Goal: Transaction & Acquisition: Download file/media

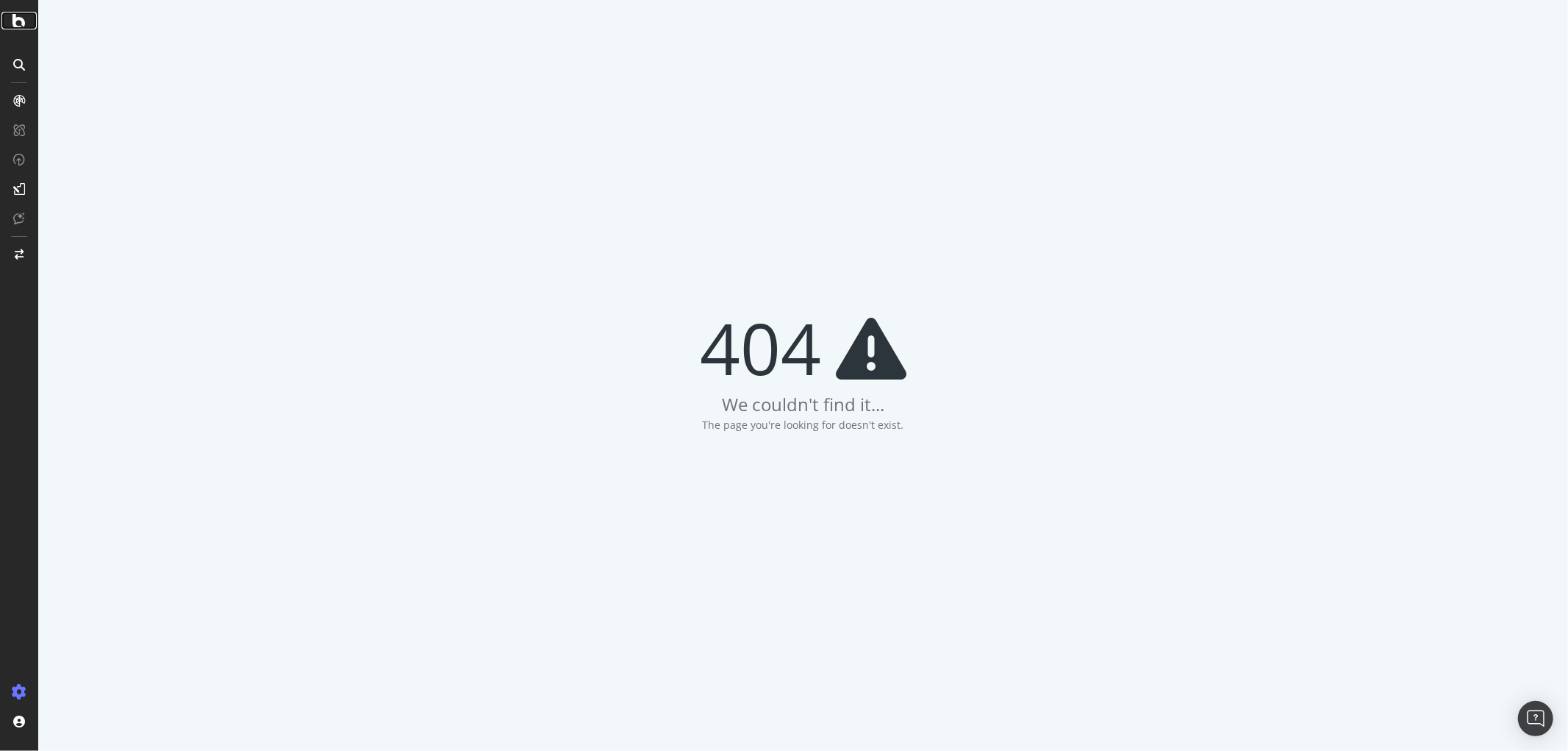
click at [27, 19] on div at bounding box center [20, 21] width 36 height 18
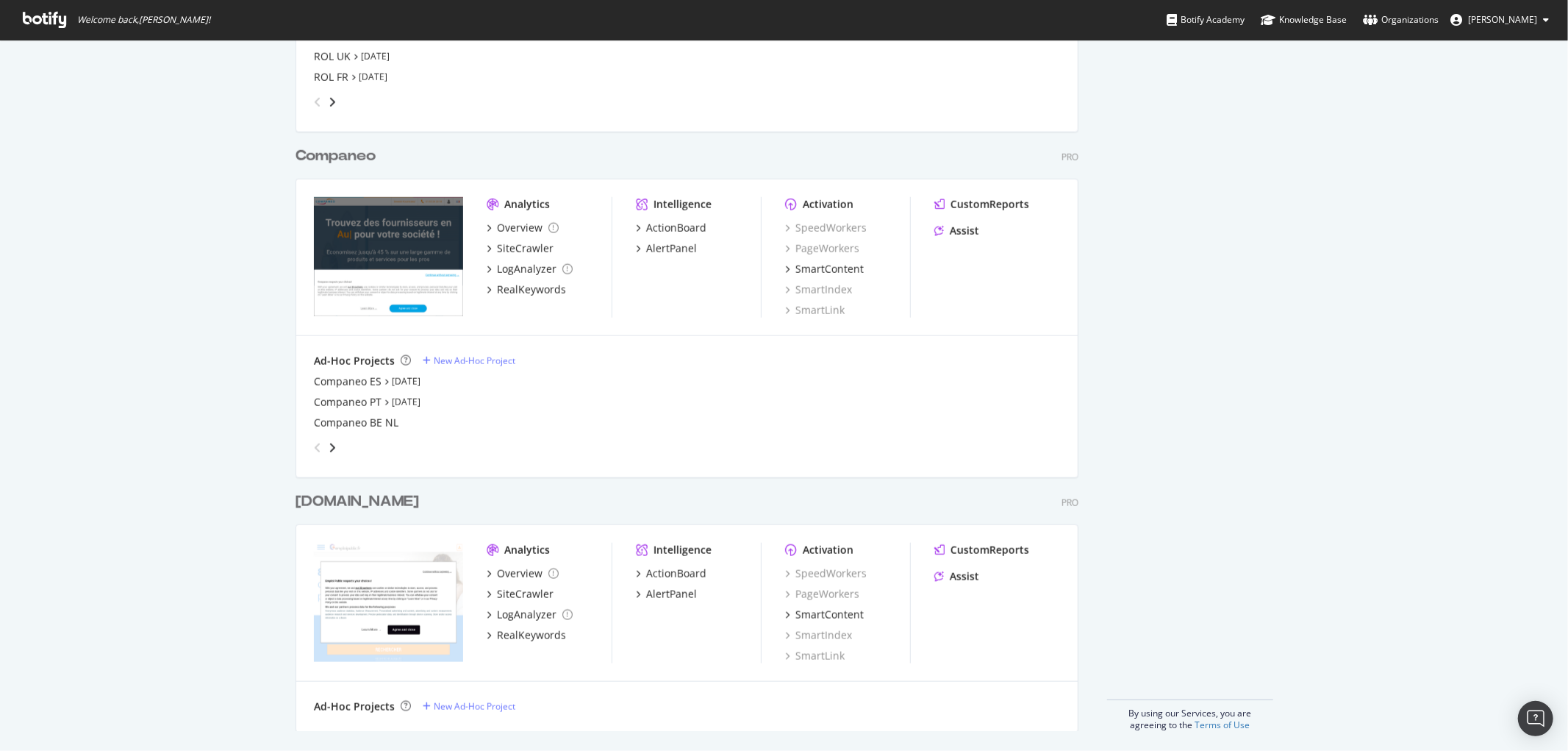
scroll to position [1188, 0]
click at [329, 441] on icon "angle-right" at bounding box center [332, 444] width 8 height 12
click at [308, 445] on div "angle-left" at bounding box center [317, 444] width 19 height 23
click at [409, 249] on img "grid" at bounding box center [388, 253] width 149 height 119
click at [530, 246] on div "SiteCrawler" at bounding box center [525, 246] width 56 height 15
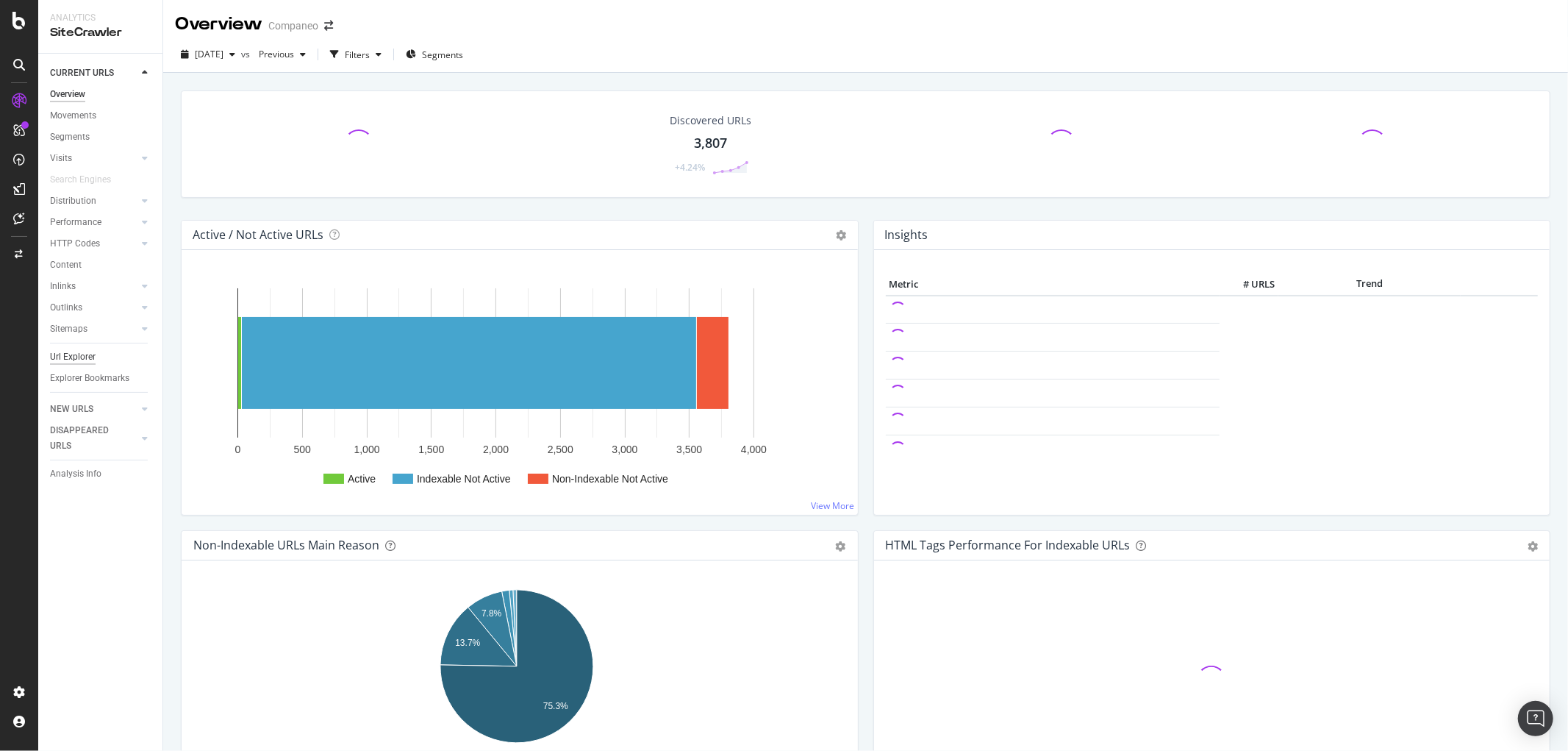
click at [81, 358] on div "Url Explorer" at bounding box center [72, 357] width 46 height 15
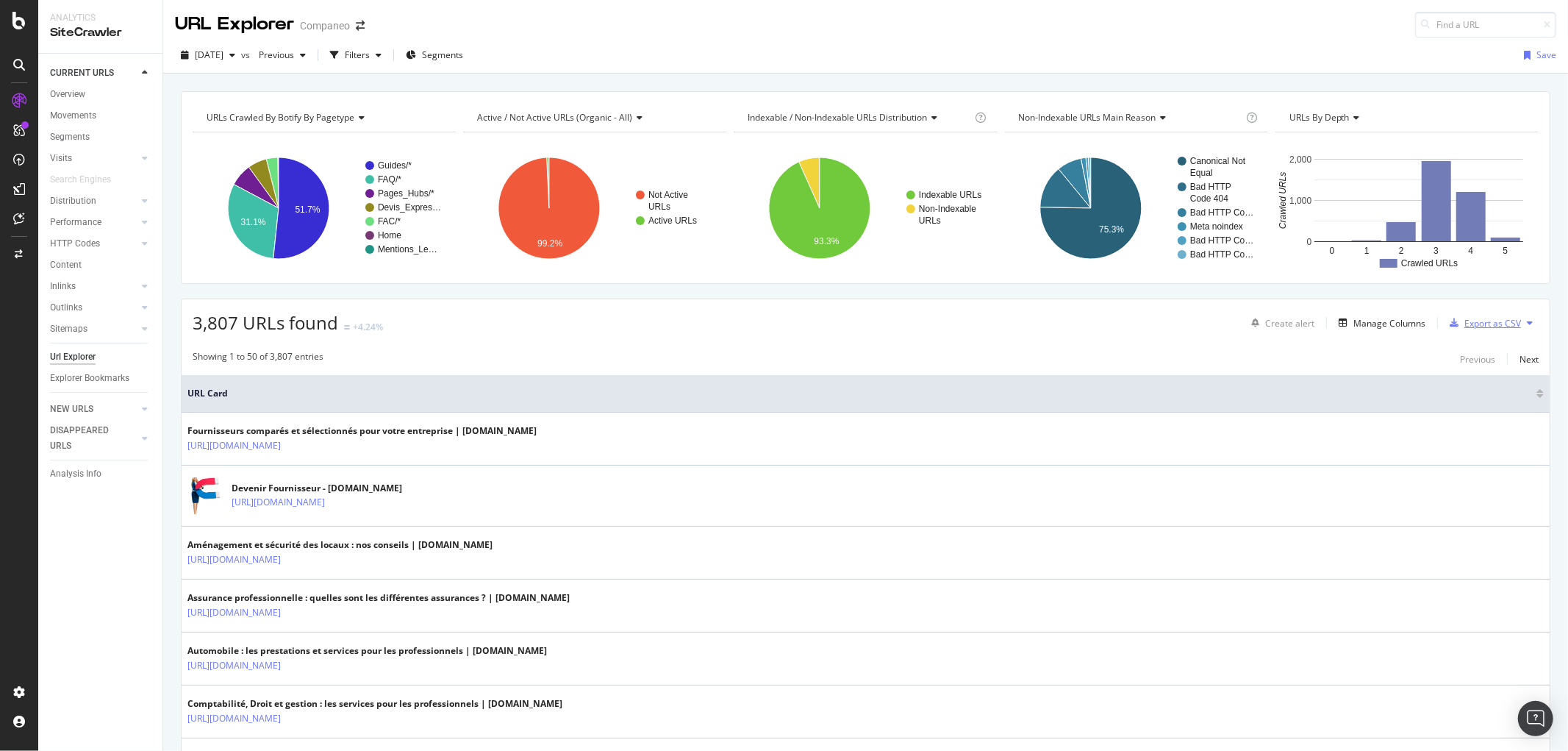
click at [1493, 319] on div "Export as CSV" at bounding box center [1493, 322] width 56 height 12
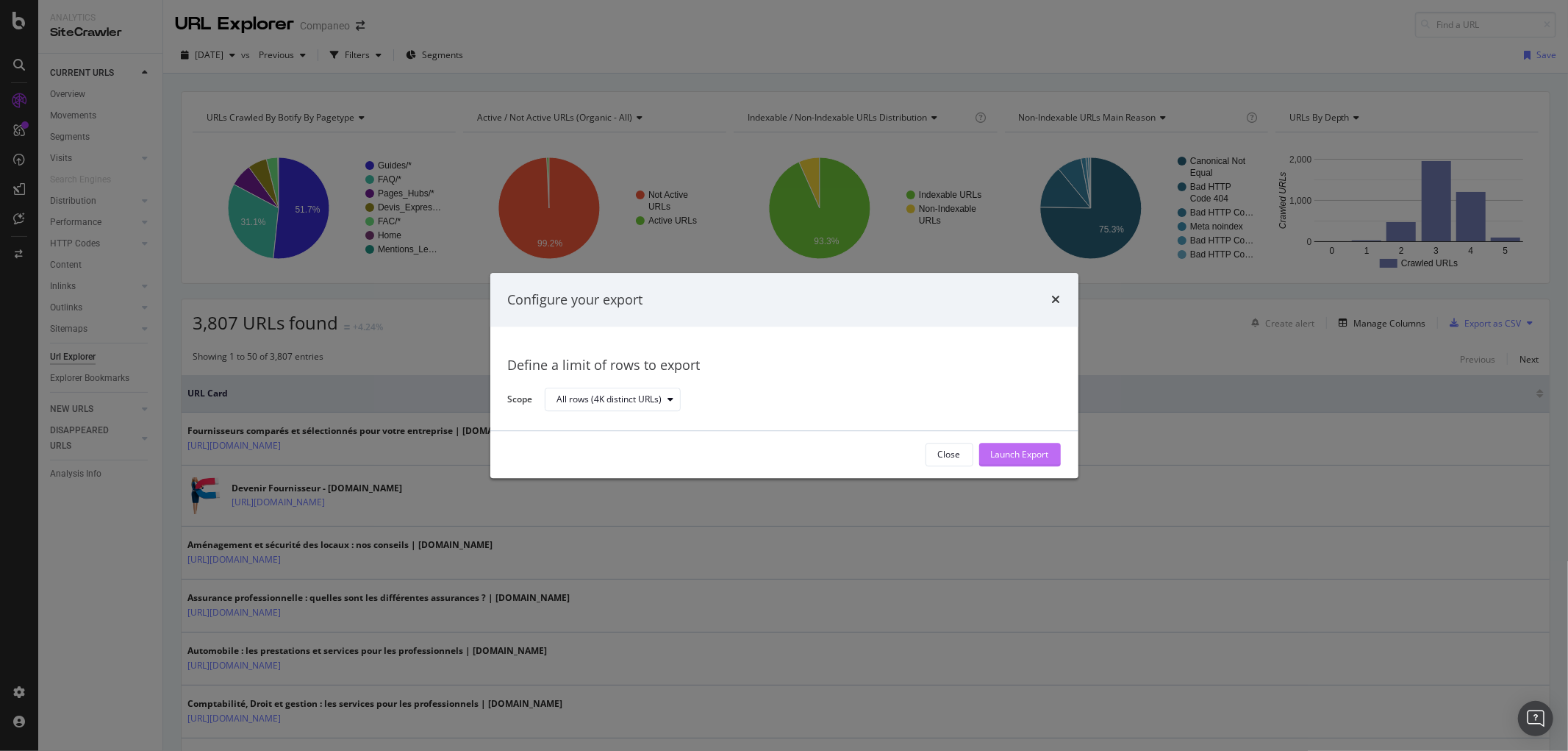
click at [1015, 456] on div "Launch Export" at bounding box center [1021, 454] width 58 height 12
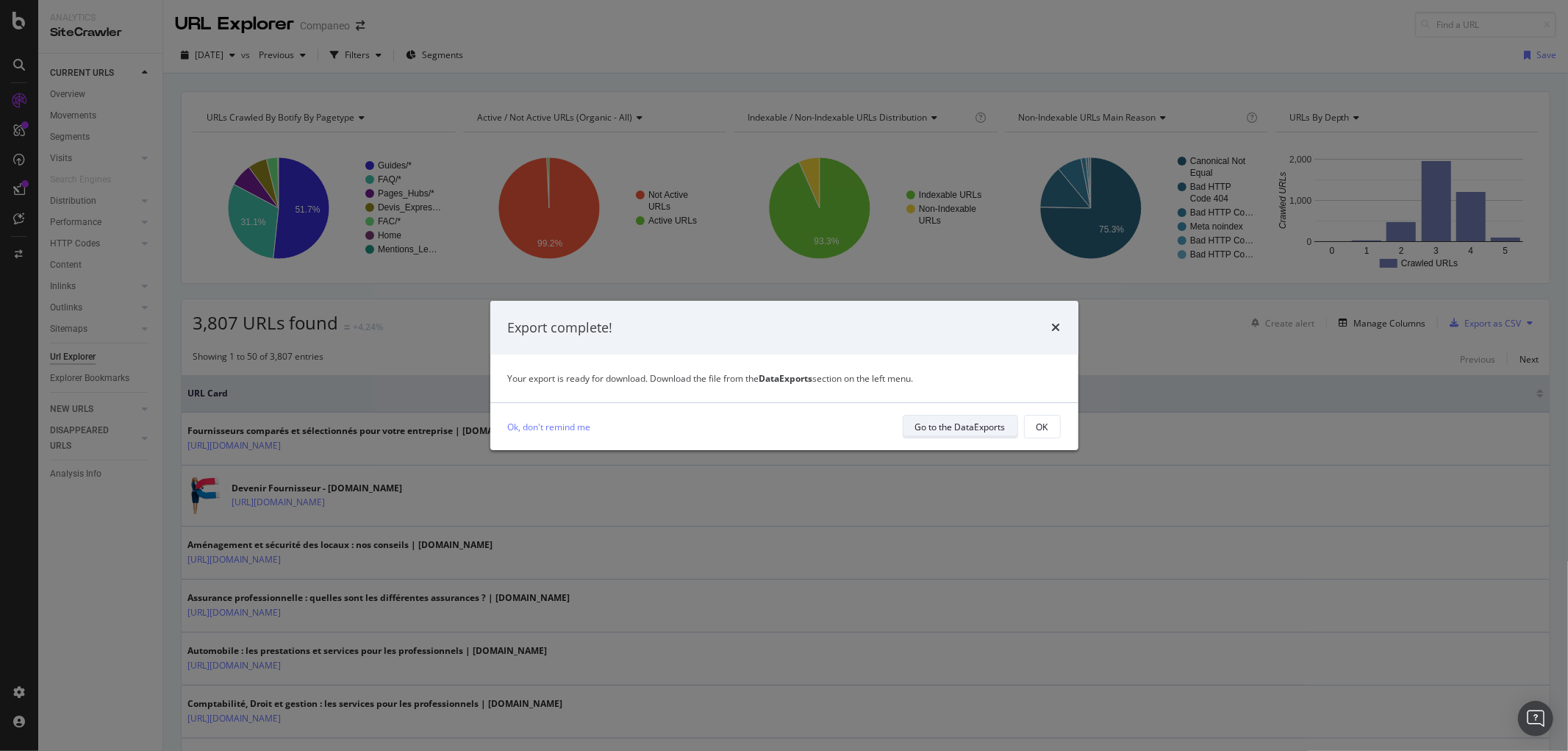
click at [967, 421] on div "Go to the DataExports" at bounding box center [961, 426] width 90 height 12
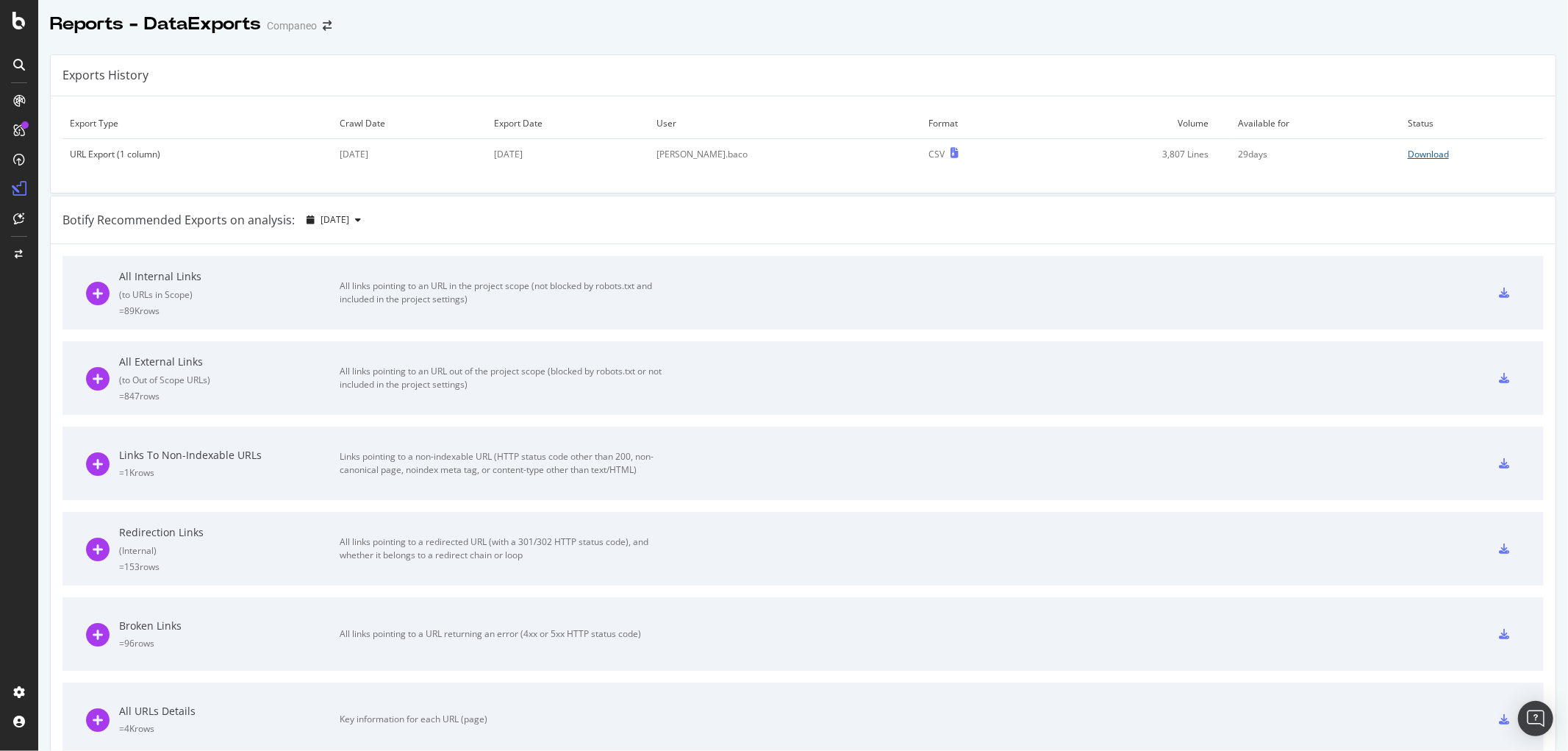
click at [1408, 156] on div "Download" at bounding box center [1429, 153] width 41 height 12
